Goal: Communication & Community: Answer question/provide support

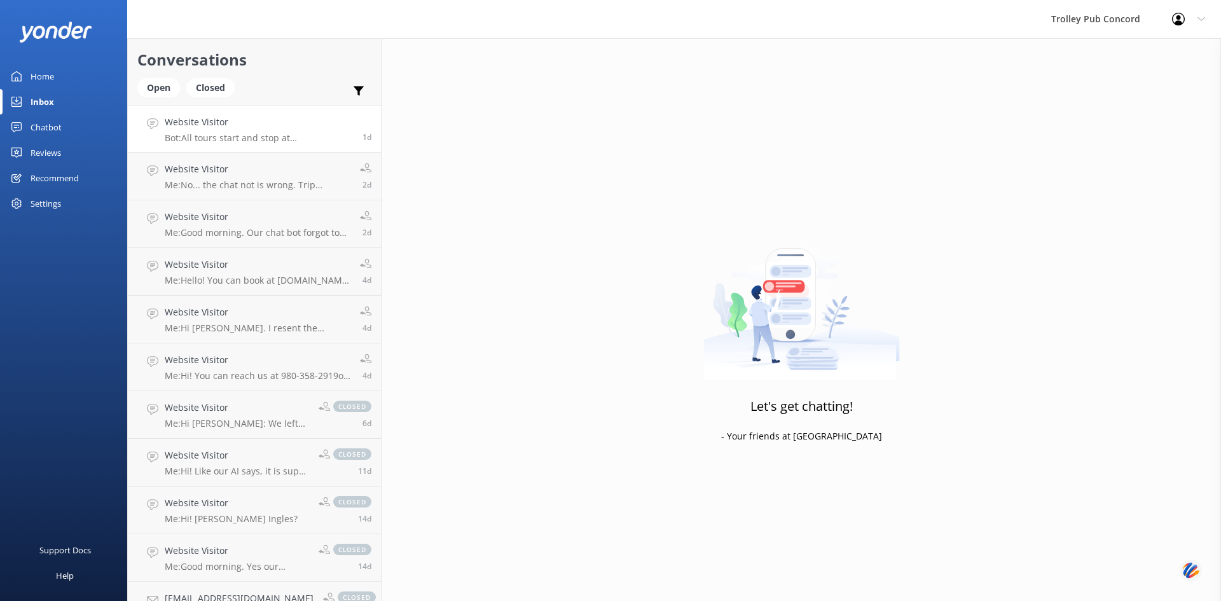
click at [237, 141] on p "Bot: All tours start and stop at [STREET_ADDRESS][DEMOGRAPHIC_DATA]. For more d…" at bounding box center [259, 137] width 188 height 11
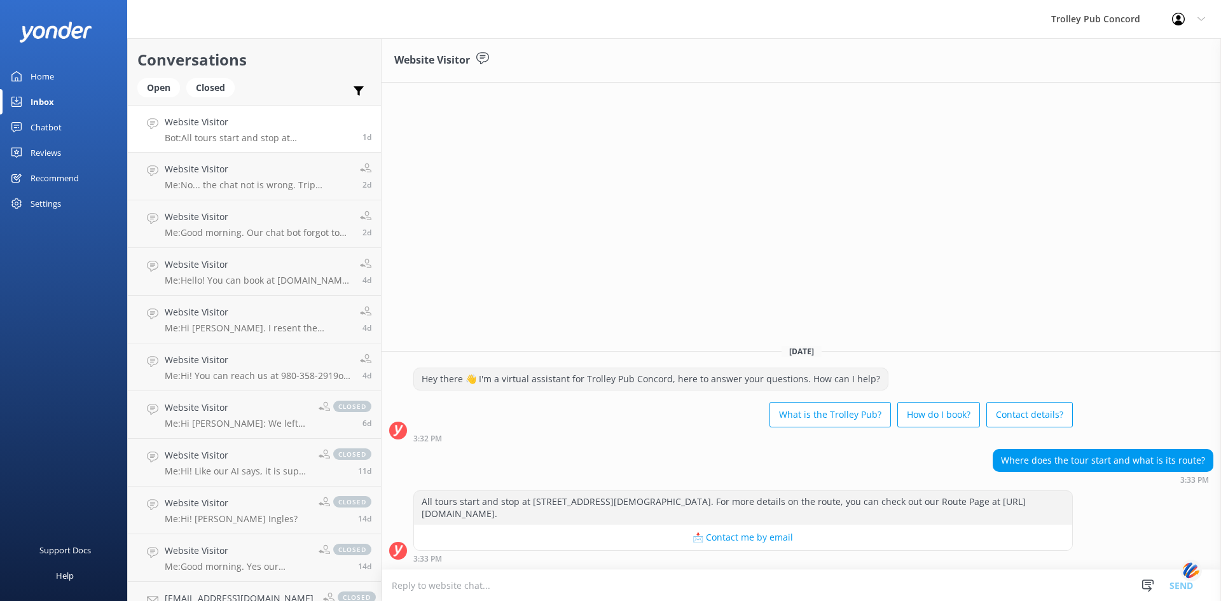
drag, startPoint x: 692, startPoint y: 581, endPoint x: 679, endPoint y: 468, distance: 113.9
click at [691, 581] on textarea at bounding box center [800, 585] width 839 height 31
click at [459, 586] on textarea "Hello! The routre really" at bounding box center [800, 585] width 839 height 32
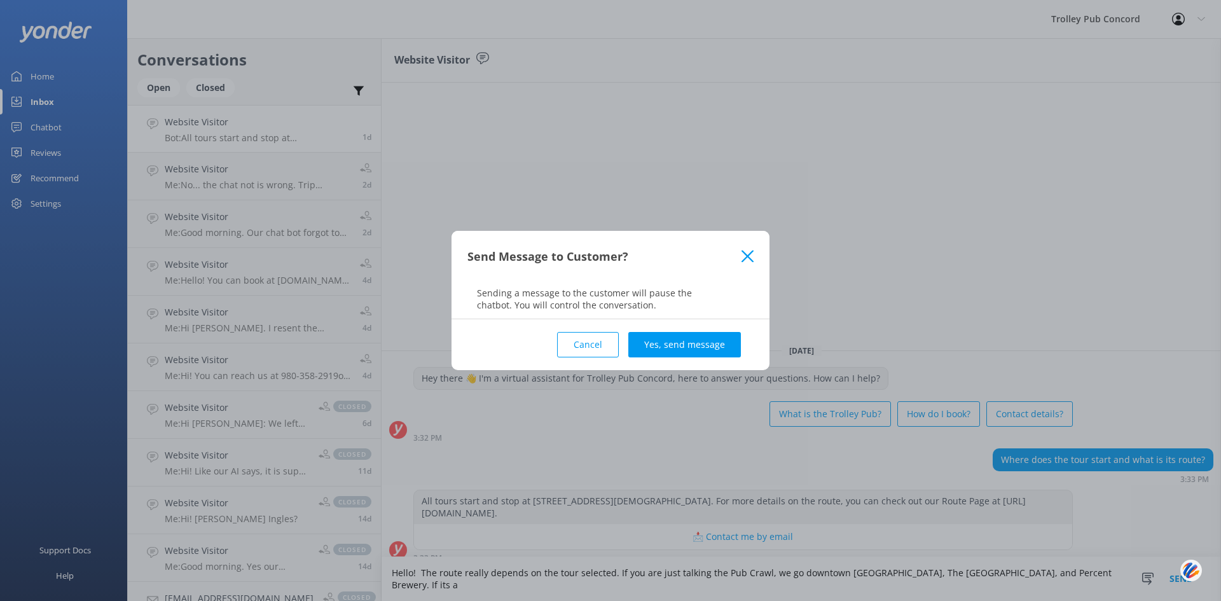
click at [748, 251] on icon at bounding box center [747, 256] width 12 height 13
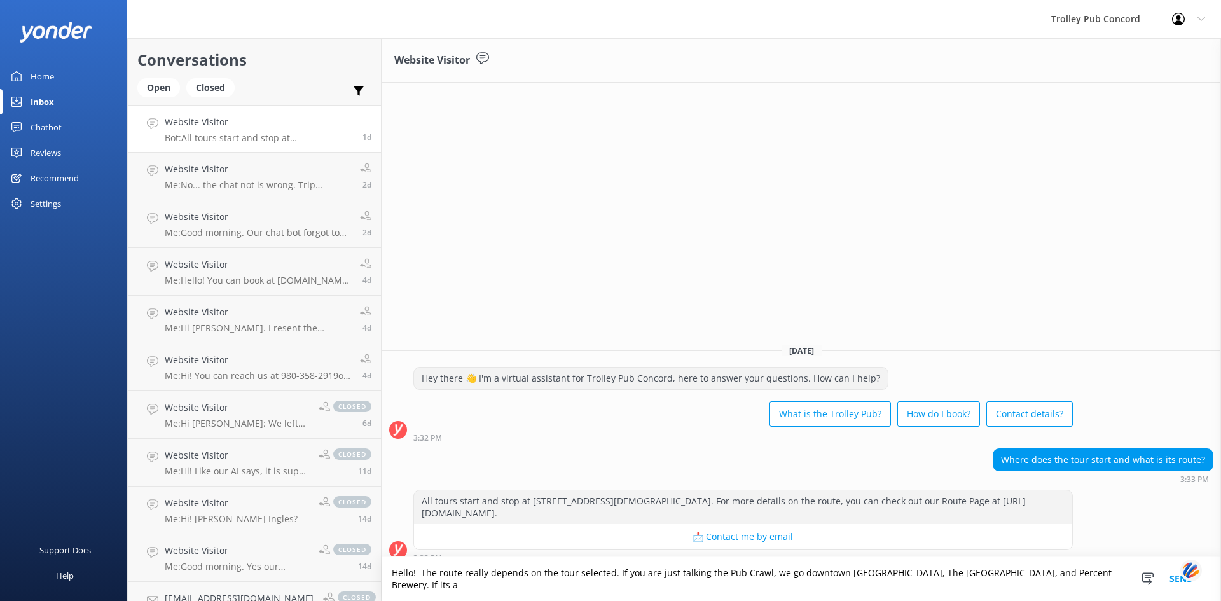
click at [1064, 588] on textarea "Hello! The route really depends on the tour selected. If you are just talking t…" at bounding box center [800, 579] width 839 height 44
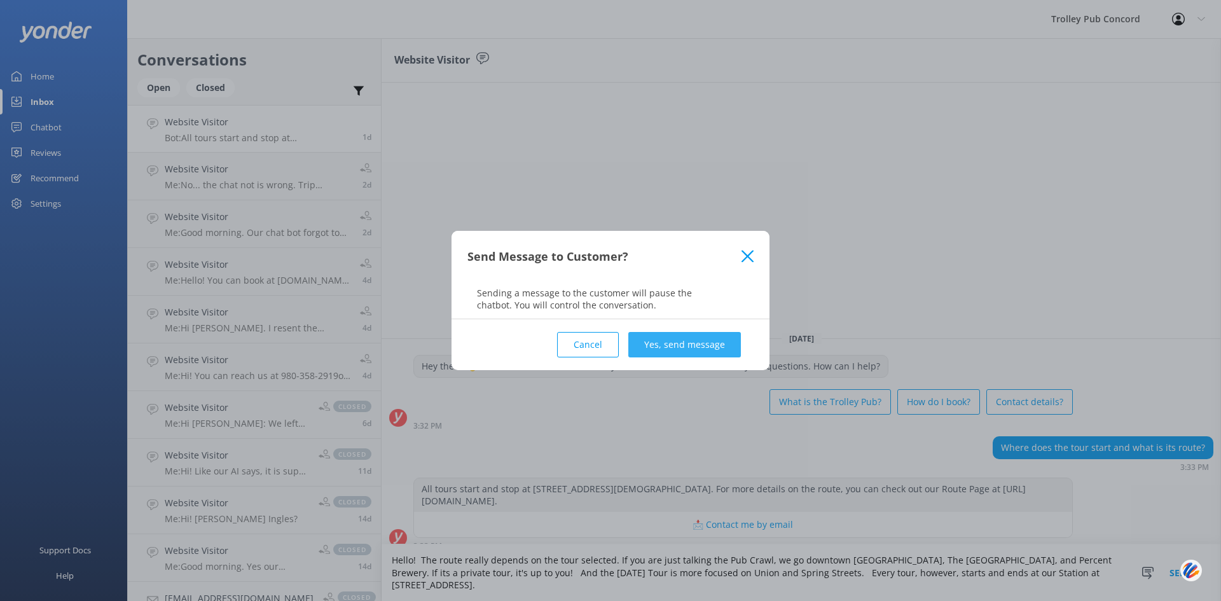
type textarea "Hello! The route really depends on the tour selected. If you are just talking t…"
click at [679, 345] on button "Yes, send message" at bounding box center [684, 344] width 113 height 25
